Goal: Task Accomplishment & Management: Use online tool/utility

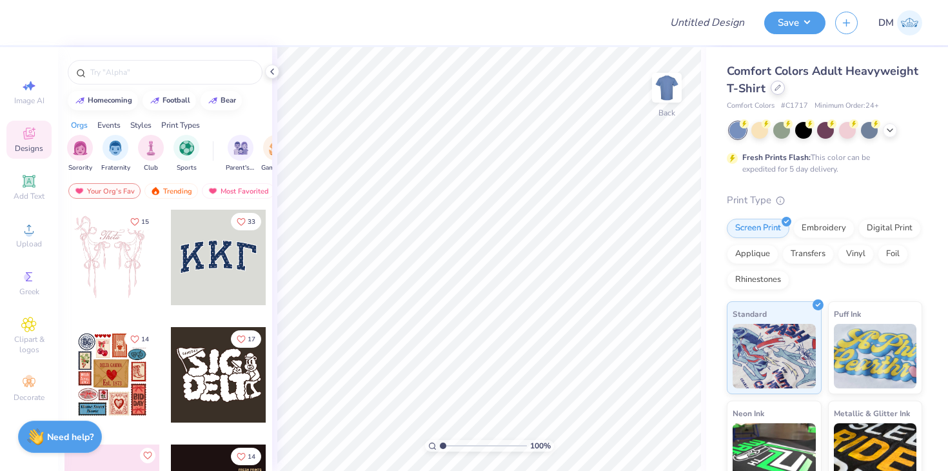
click at [783, 89] on div at bounding box center [777, 88] width 14 height 14
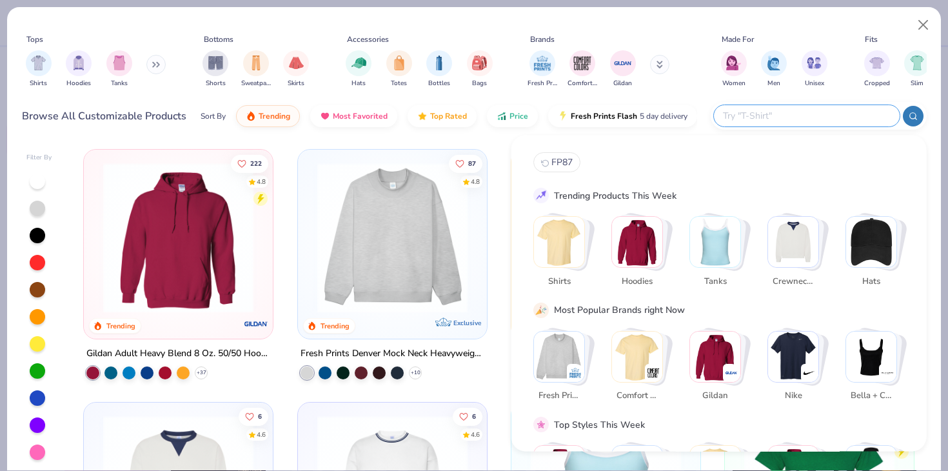
click at [810, 111] on input "text" at bounding box center [805, 115] width 169 height 15
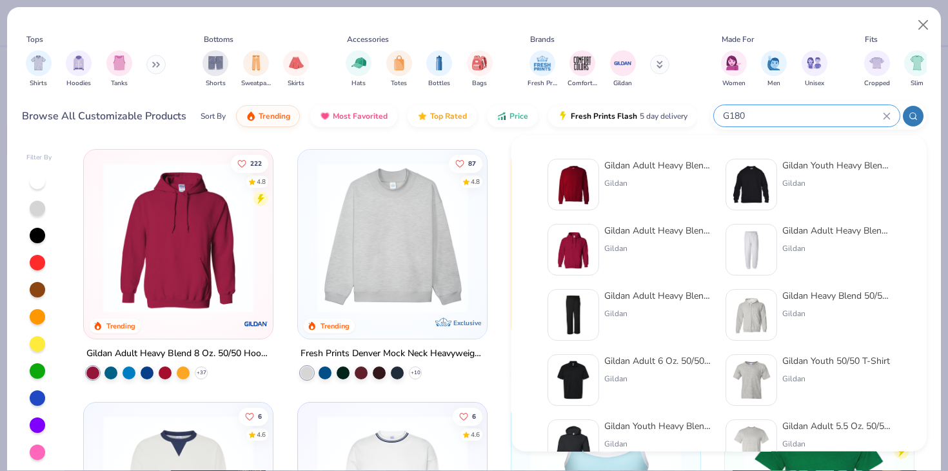
type input "G180"
click at [592, 190] on img at bounding box center [573, 184] width 40 height 40
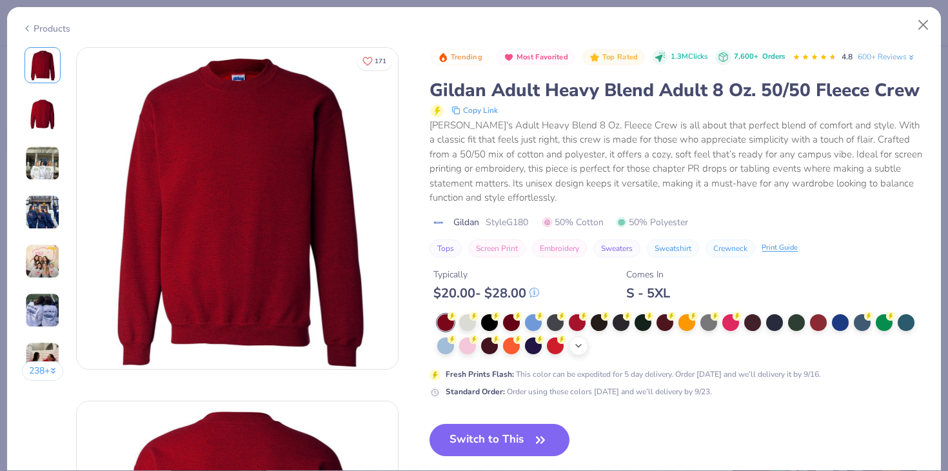
click at [584, 347] on div "+ 8" at bounding box center [578, 345] width 19 height 19
click at [707, 350] on div at bounding box center [708, 344] width 17 height 17
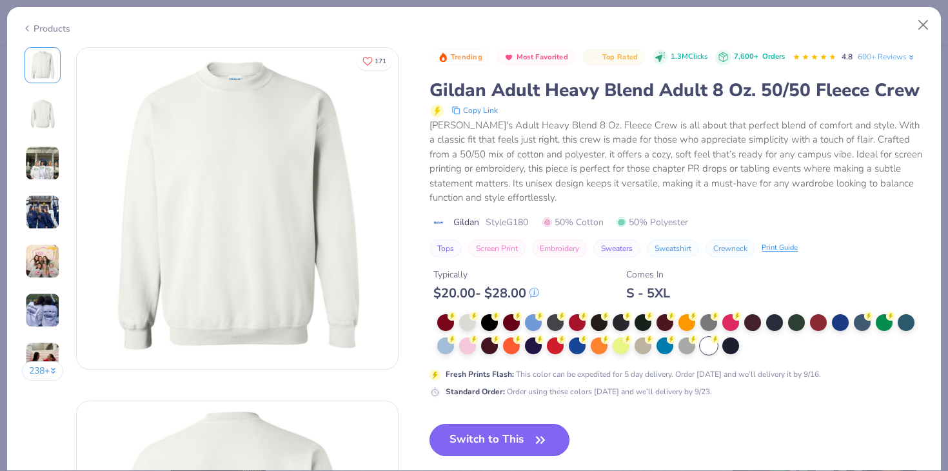
click at [539, 435] on icon "button" at bounding box center [540, 440] width 18 height 18
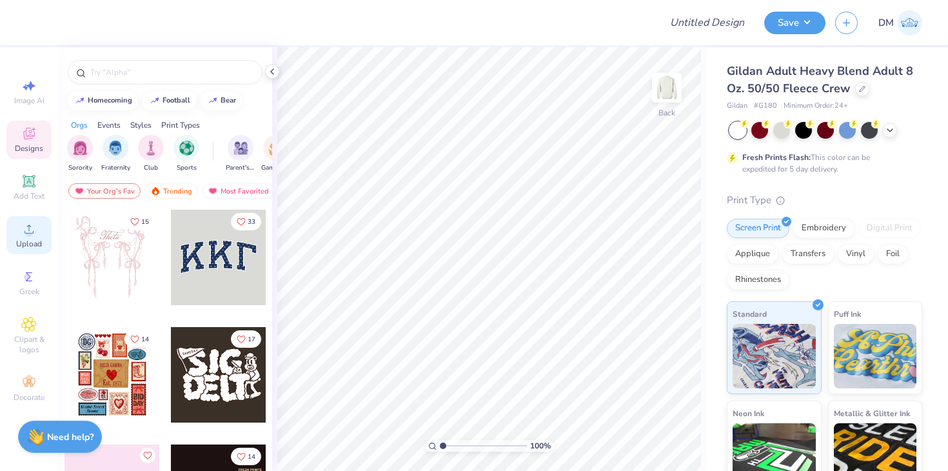
click at [20, 244] on span "Upload" at bounding box center [29, 244] width 26 height 10
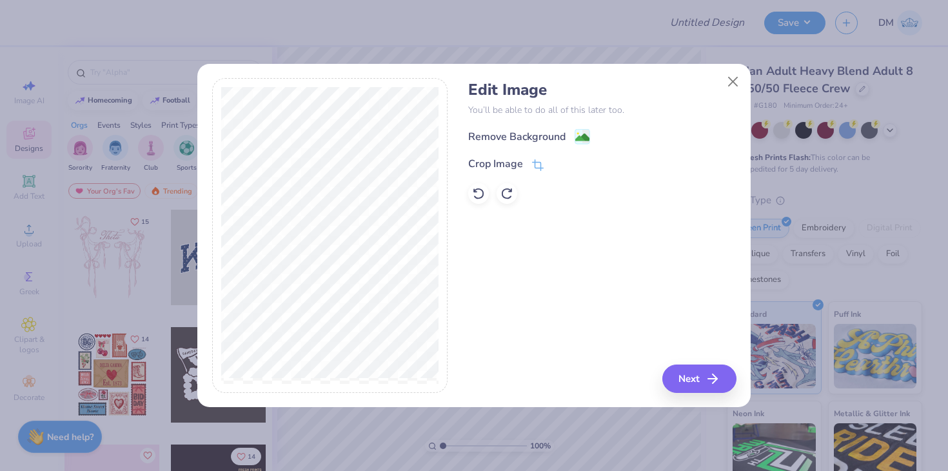
click at [575, 148] on div "Remove Background Crop Image" at bounding box center [602, 165] width 268 height 75
click at [578, 141] on image at bounding box center [582, 139] width 14 height 14
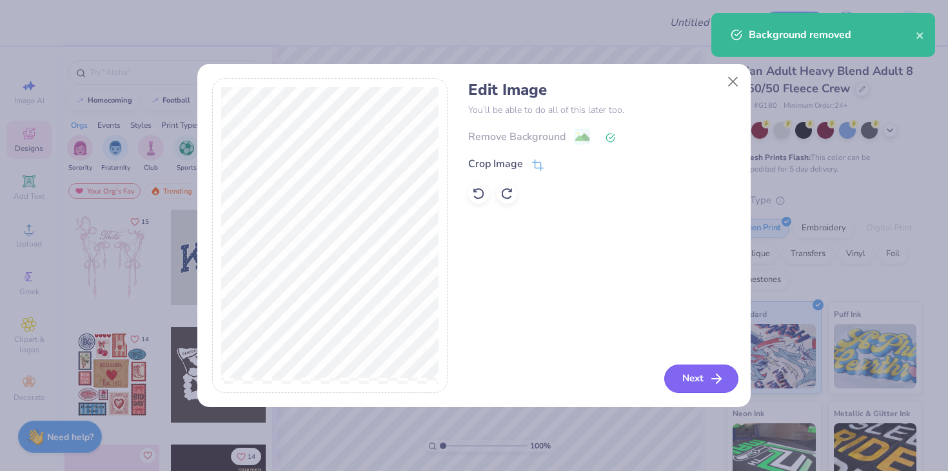
click at [706, 377] on button "Next" at bounding box center [701, 378] width 74 height 28
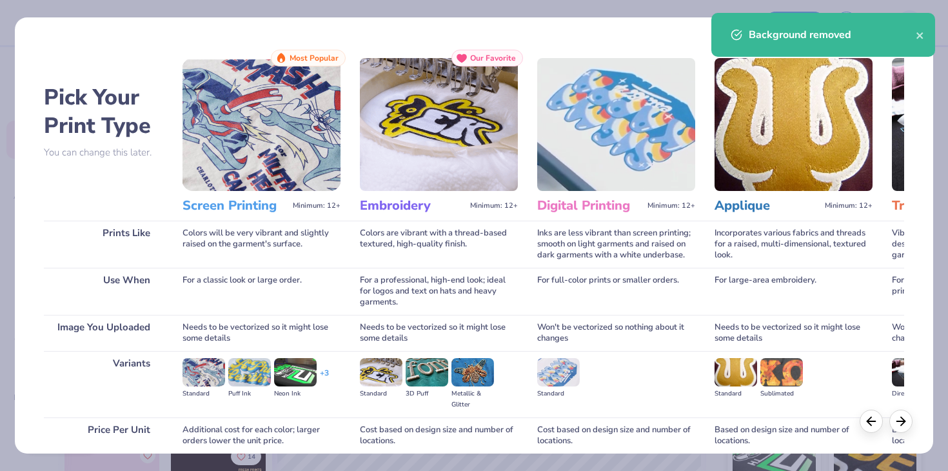
scroll to position [108, 0]
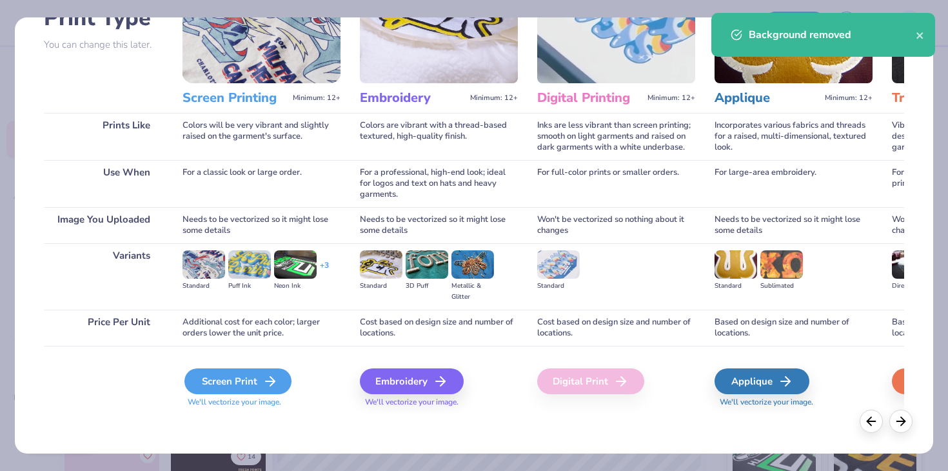
click at [260, 368] on div "Screen Print" at bounding box center [237, 381] width 107 height 26
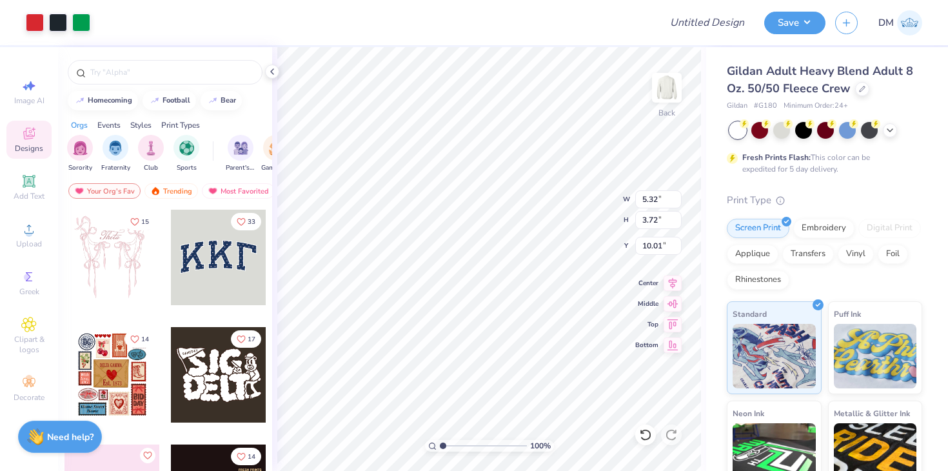
type input "4.33"
type input "3.03"
type input "2.72"
click at [664, 83] on img at bounding box center [667, 88] width 52 height 52
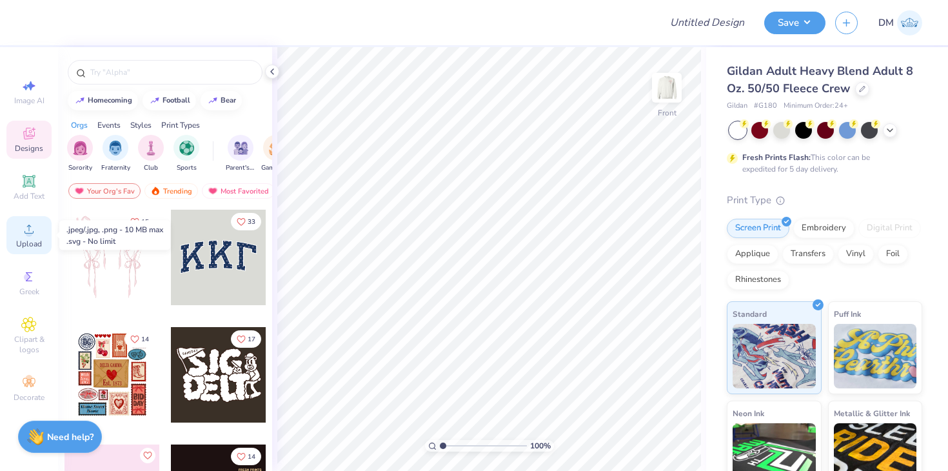
click at [25, 246] on span "Upload" at bounding box center [29, 244] width 26 height 10
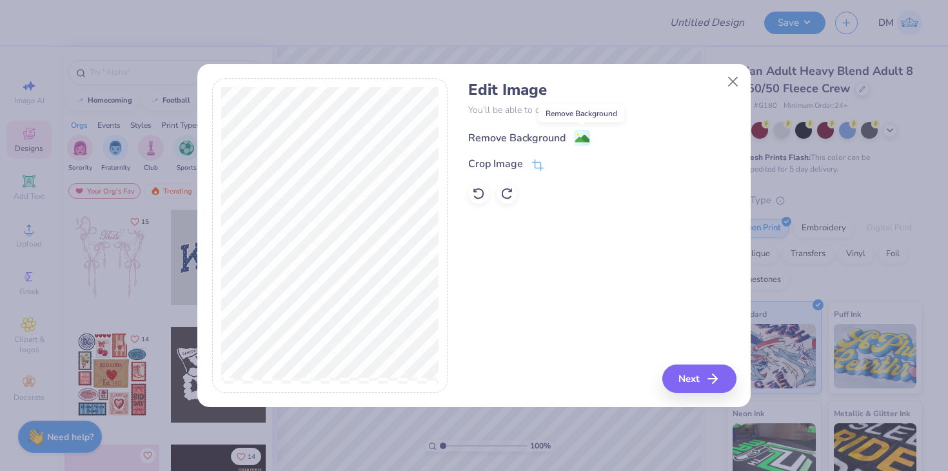
click at [585, 133] on image at bounding box center [582, 139] width 14 height 14
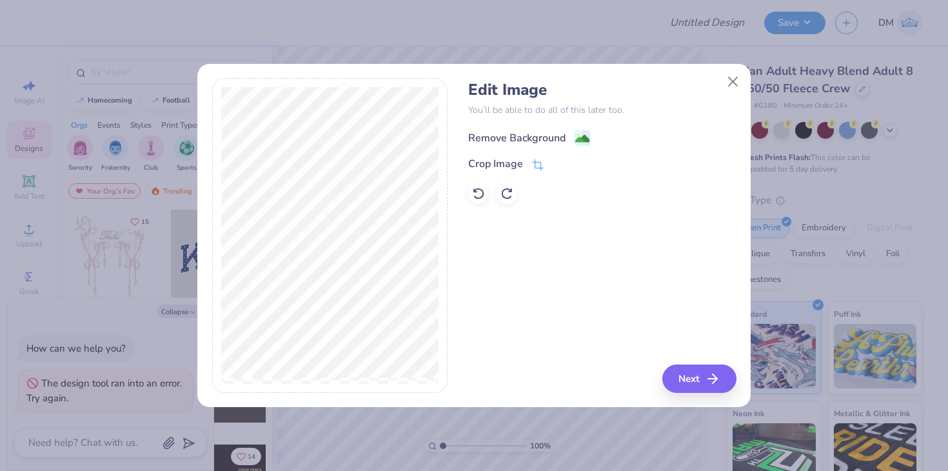
click at [580, 144] on image at bounding box center [582, 139] width 14 height 14
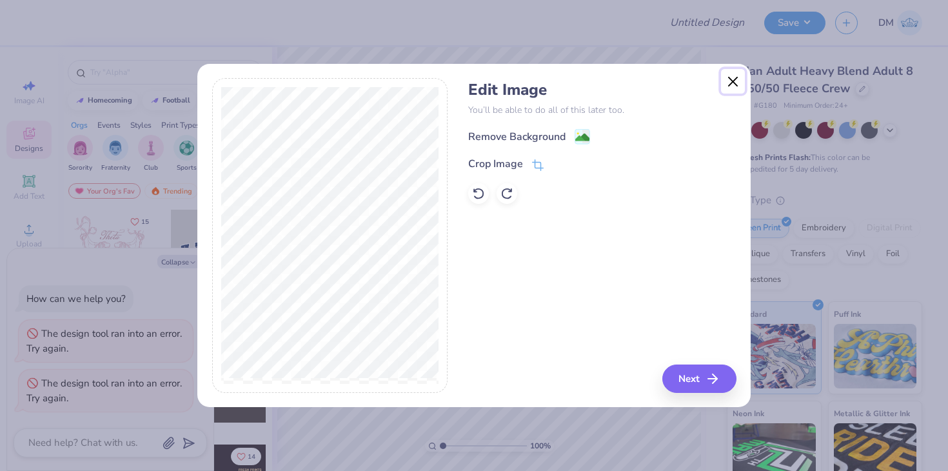
click at [734, 88] on button "Close" at bounding box center [733, 81] width 24 height 24
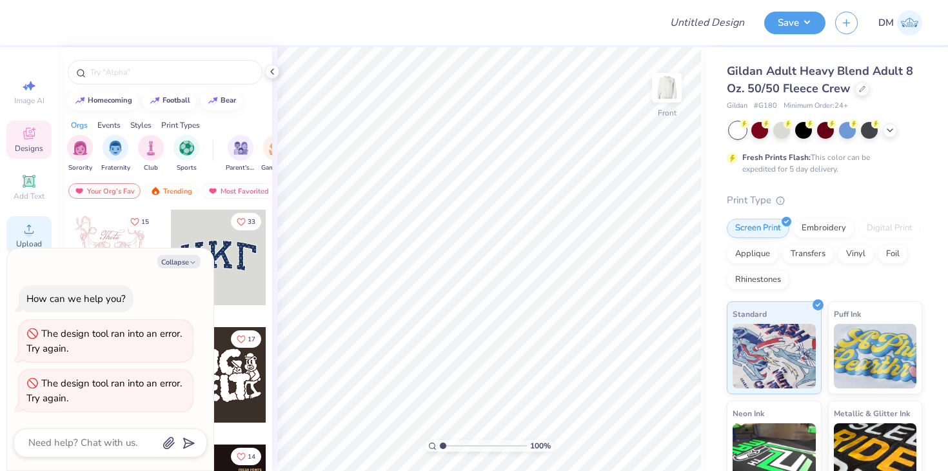
click at [34, 219] on div "Upload" at bounding box center [28, 235] width 45 height 38
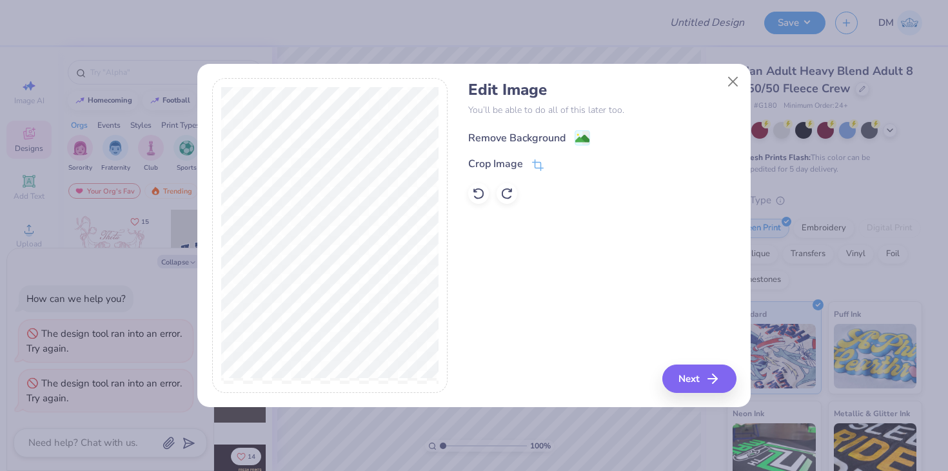
click at [571, 141] on div "Remove Background" at bounding box center [529, 138] width 122 height 16
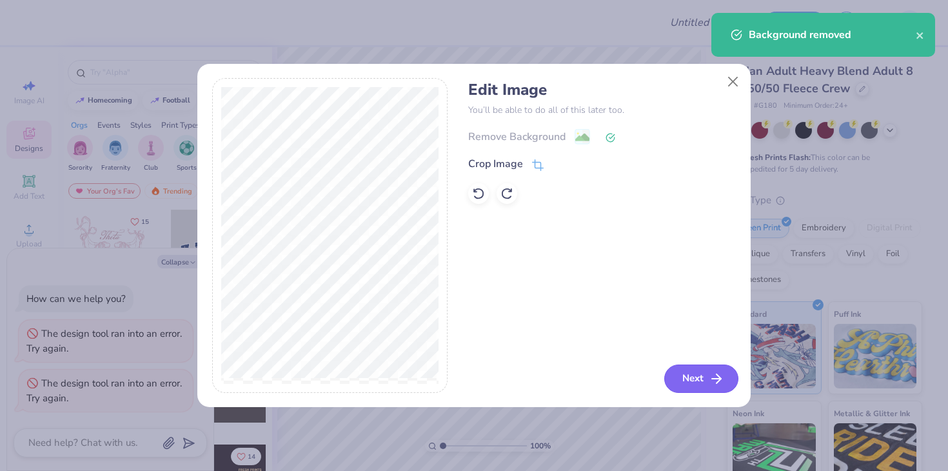
click at [702, 375] on button "Next" at bounding box center [701, 378] width 74 height 28
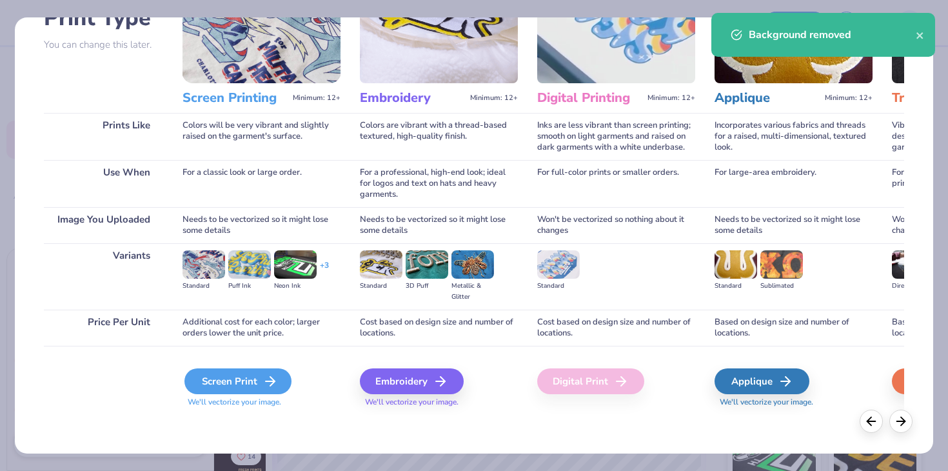
click at [266, 373] on div "Screen Print" at bounding box center [237, 381] width 107 height 26
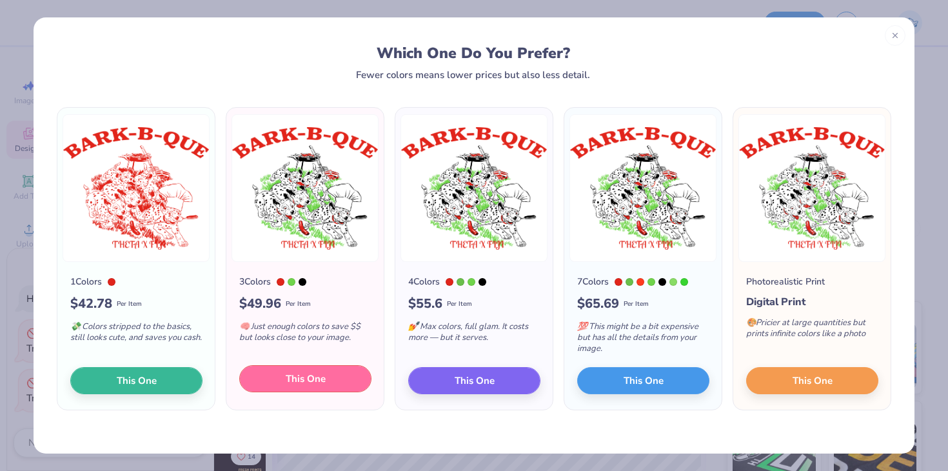
click at [303, 380] on span "This One" at bounding box center [306, 378] width 40 height 15
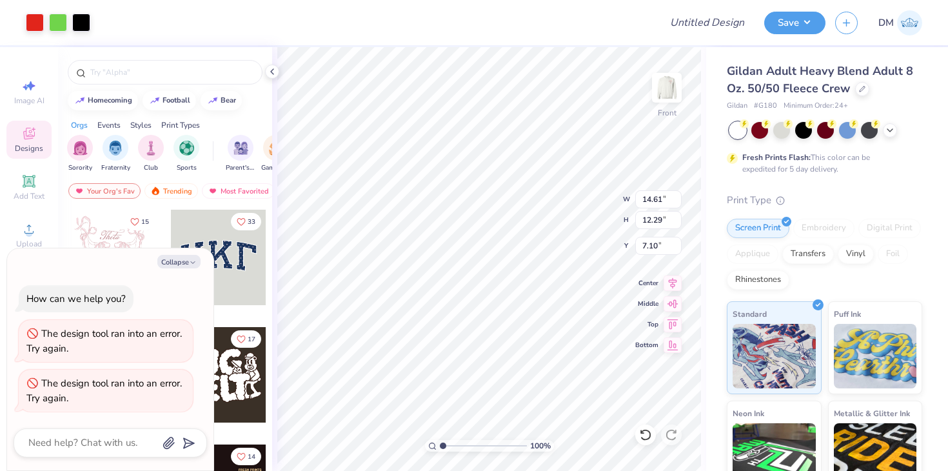
type textarea "x"
type input "11.13"
type input "9.36"
type textarea "x"
type input "3.89"
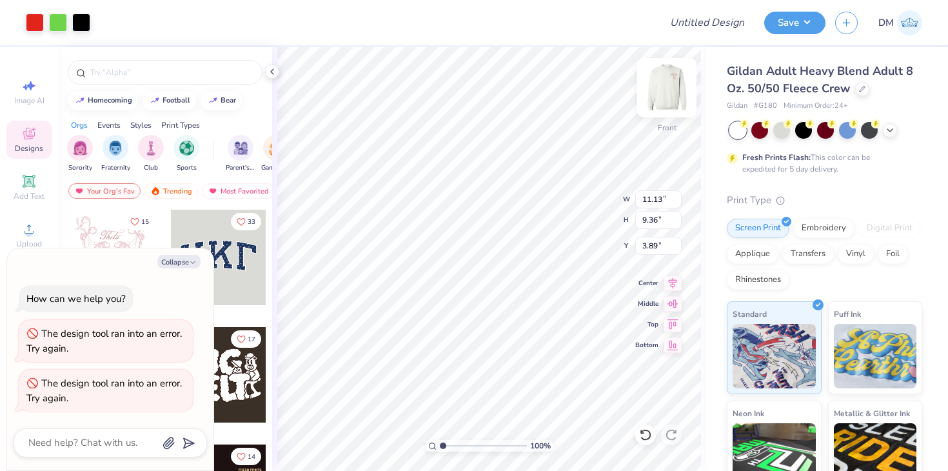
type textarea "x"
type input "12.35"
type input "10.39"
type textarea "x"
type input "3.00"
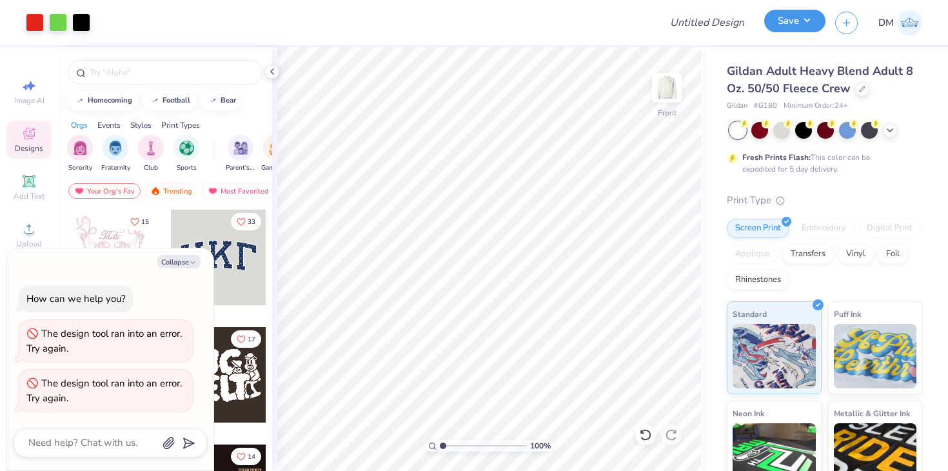
click at [799, 28] on button "Save" at bounding box center [794, 21] width 61 height 23
type textarea "x"
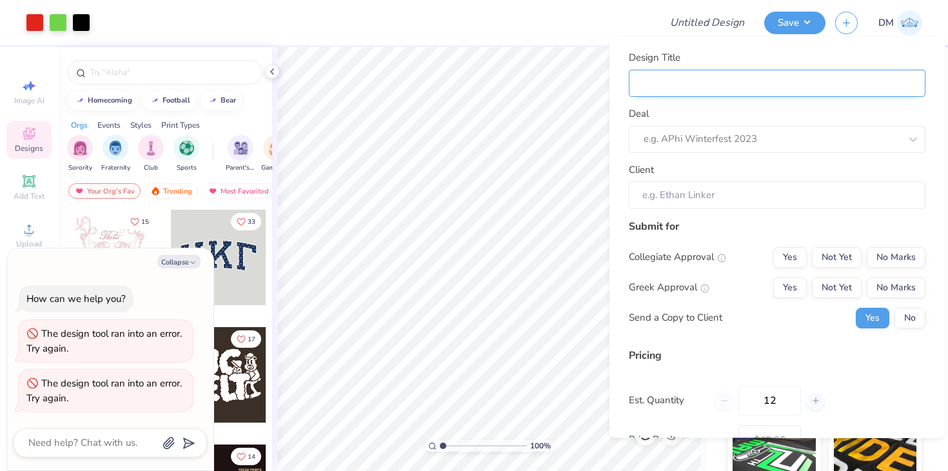
click at [791, 85] on input "Design Title" at bounding box center [777, 83] width 297 height 28
type input "M"
type textarea "x"
type input "M"
type input "Me"
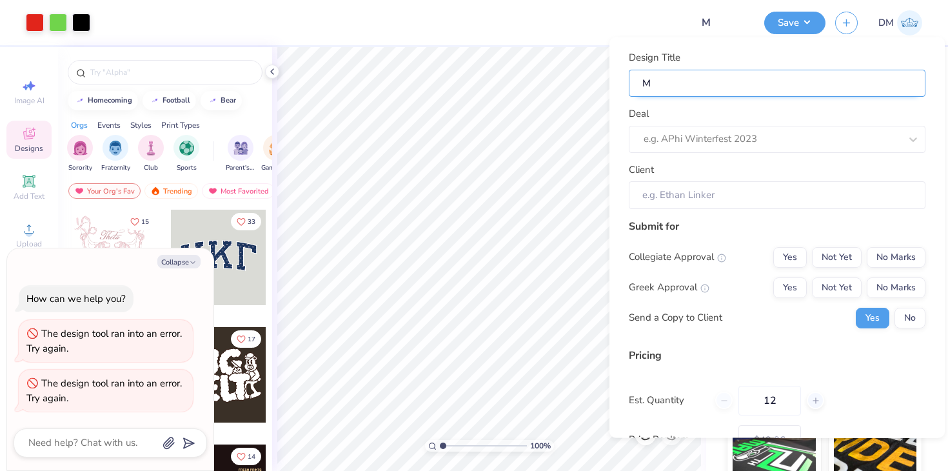
type textarea "x"
type input "Me"
type input "Mer"
type textarea "x"
type input "Mer"
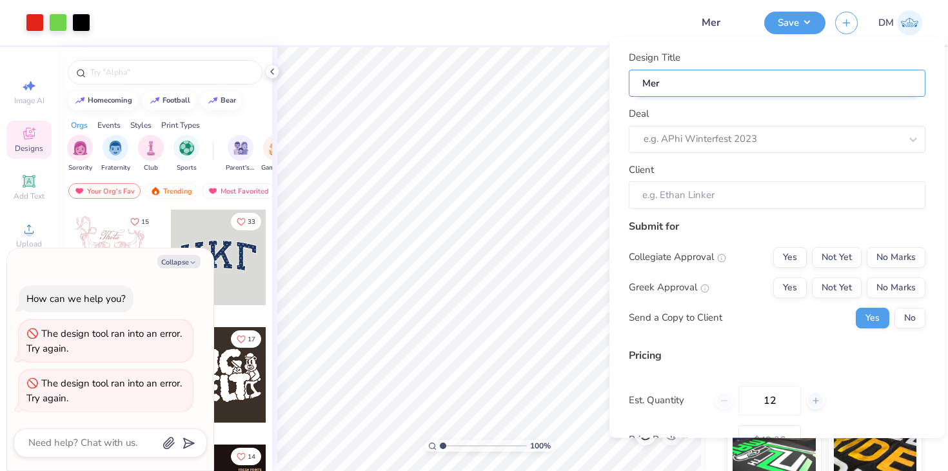
type input "Merc"
type textarea "x"
type input "Merc"
type input "Merch"
type textarea "x"
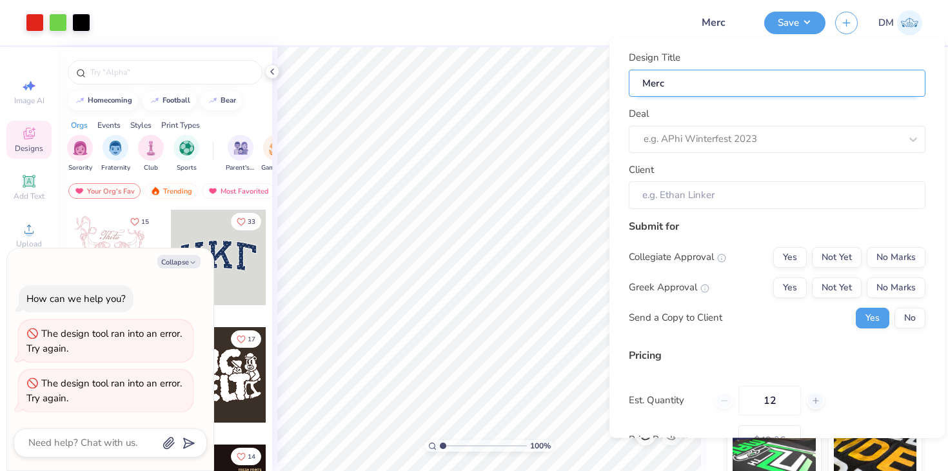
type input "Merch"
type textarea "x"
type input "Merch"
type input "Merch f"
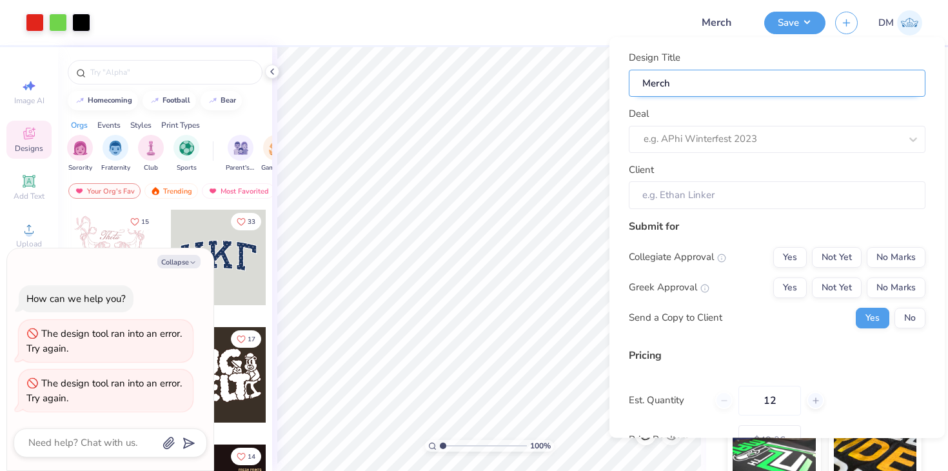
type textarea "x"
type input "Merch f"
type input "Merch fo"
type textarea "x"
type input "Merch fo"
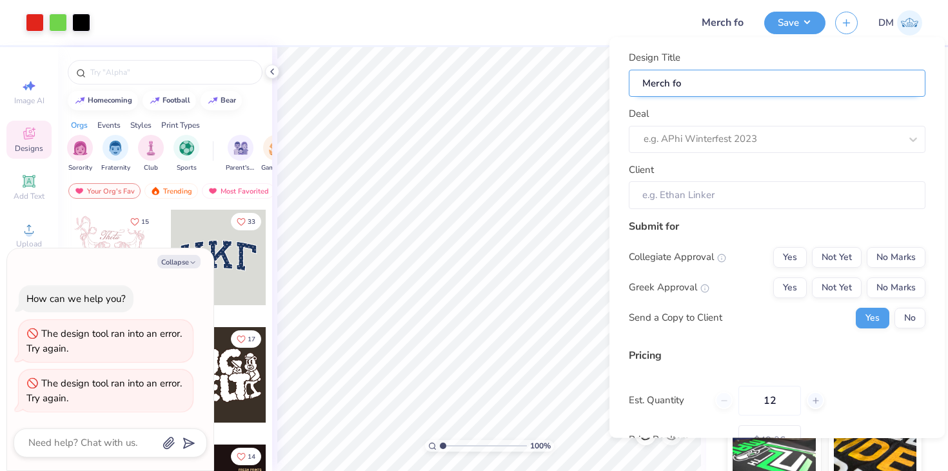
type input "Merch for"
type textarea "x"
type input "Merch for"
type textarea "x"
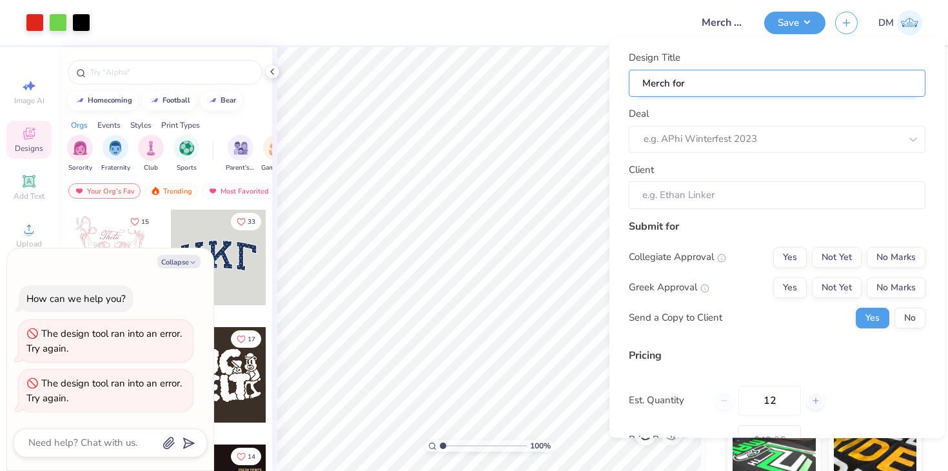
type input "Merch for S"
type textarea "x"
type input "Merch for Sa"
type textarea "x"
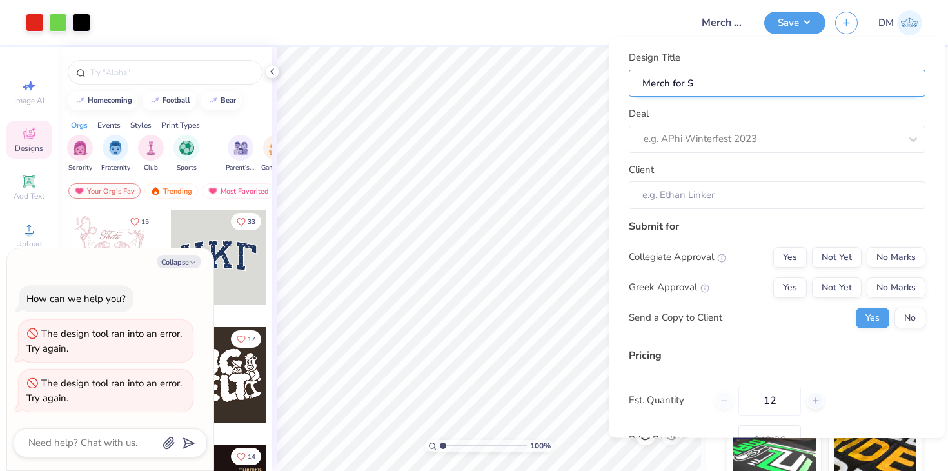
type input "Merch for Sa"
type input "Merch for Sar"
type textarea "x"
type input "Merch for Sar"
type input "Merch for [PERSON_NAME]"
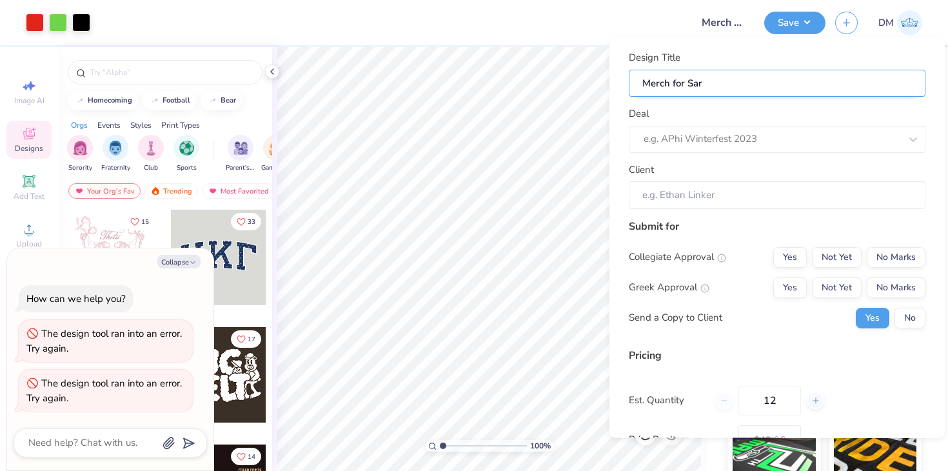
type textarea "x"
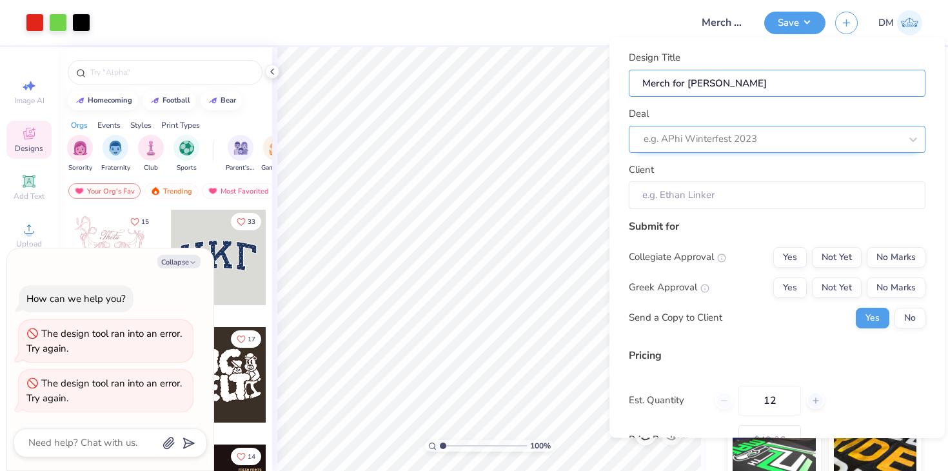
type input "Merch for [PERSON_NAME]"
click at [812, 137] on div at bounding box center [771, 138] width 257 height 17
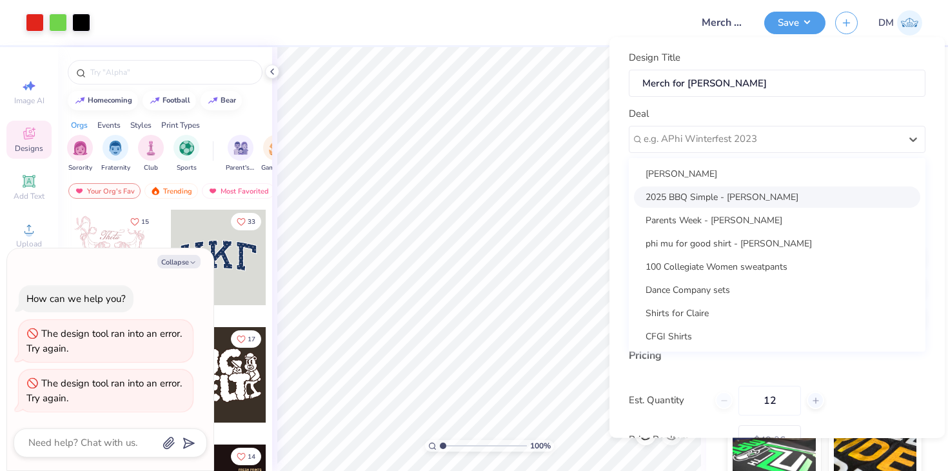
click at [785, 195] on div "2025 BBQ Simple - [PERSON_NAME]" at bounding box center [777, 196] width 286 height 21
type textarea "x"
type input "[PERSON_NAME]"
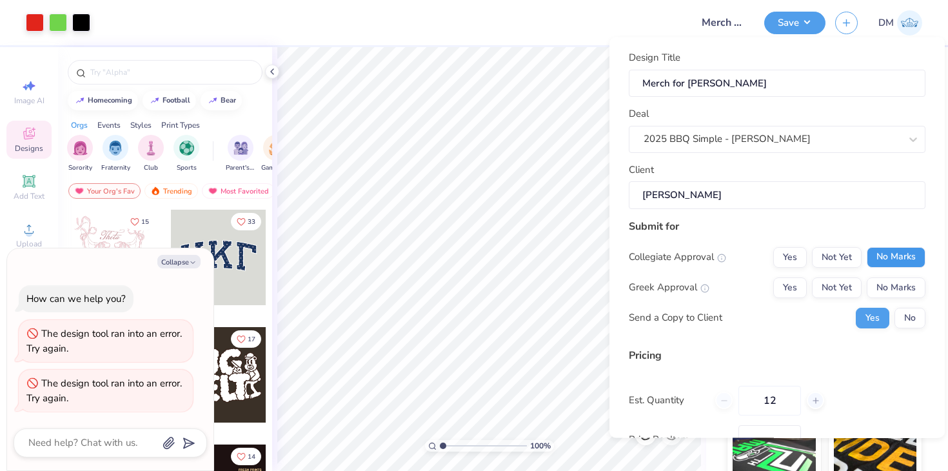
click at [887, 259] on button "No Marks" at bounding box center [895, 256] width 59 height 21
click at [850, 286] on button "Not Yet" at bounding box center [837, 287] width 50 height 21
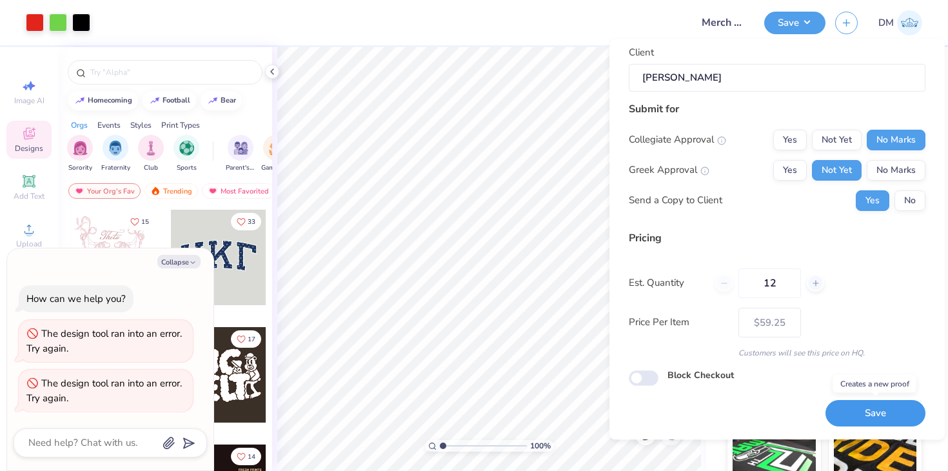
click at [855, 414] on button "Save" at bounding box center [875, 413] width 100 height 26
type input "$59.25"
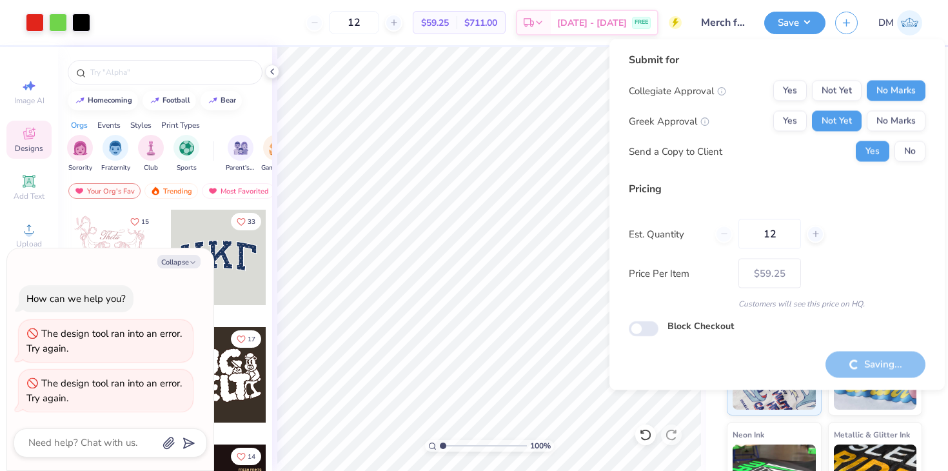
type textarea "x"
type input "– –"
type textarea "x"
